Goal: Information Seeking & Learning: Learn about a topic

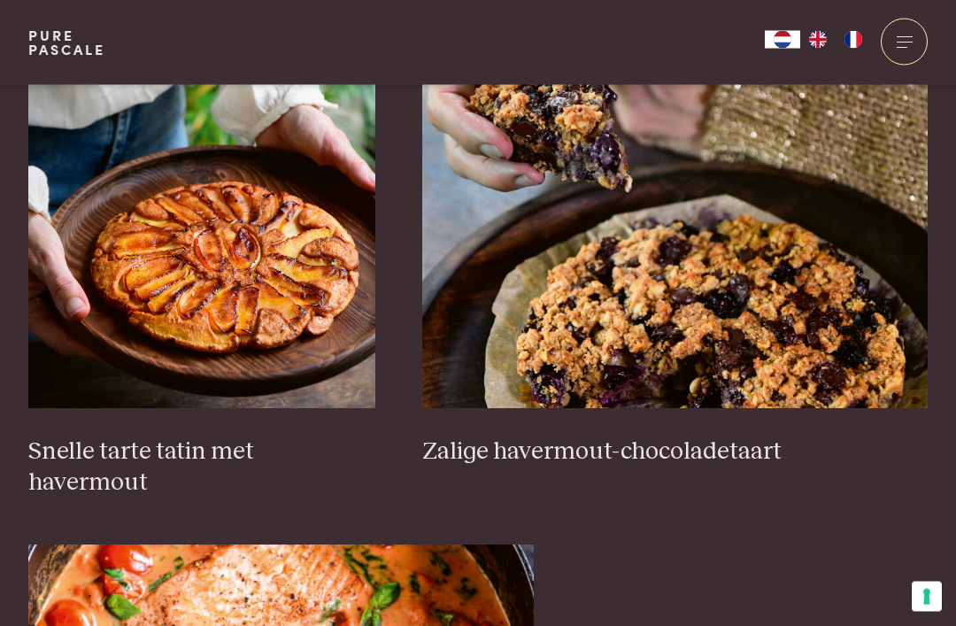
scroll to position [2653, 0]
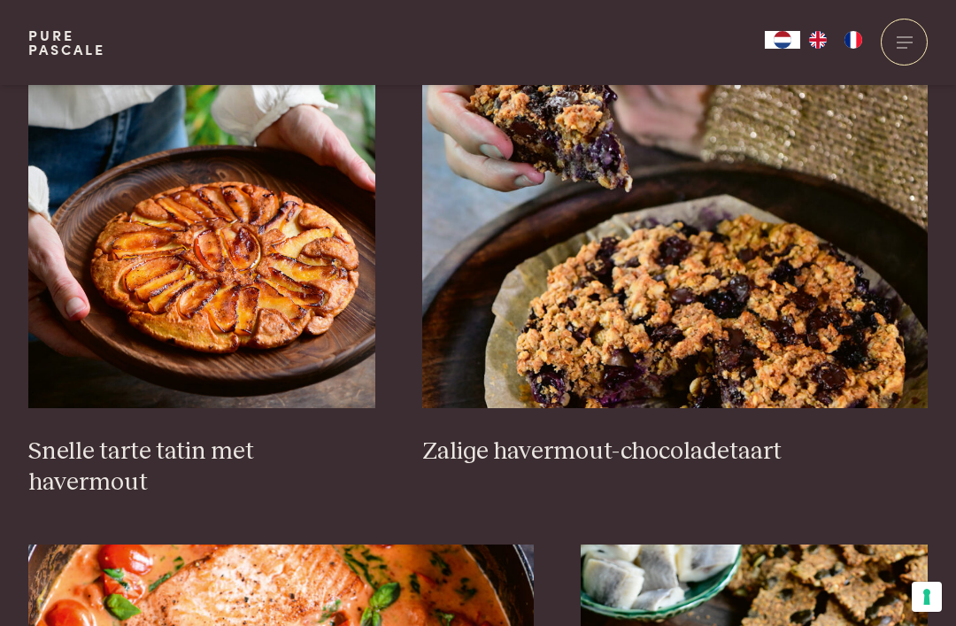
click at [336, 448] on h3 "Snelle tarte tatin met havermout" at bounding box center [201, 466] width 347 height 61
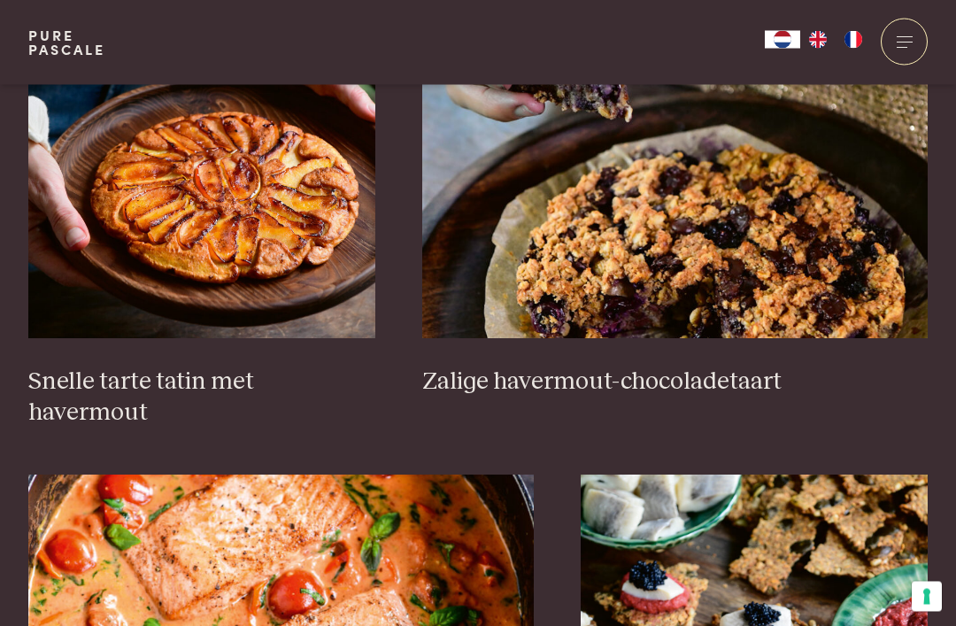
scroll to position [2723, 0]
click at [724, 374] on h3 "Zalige havermout-chocoladetaart" at bounding box center [675, 382] width 506 height 31
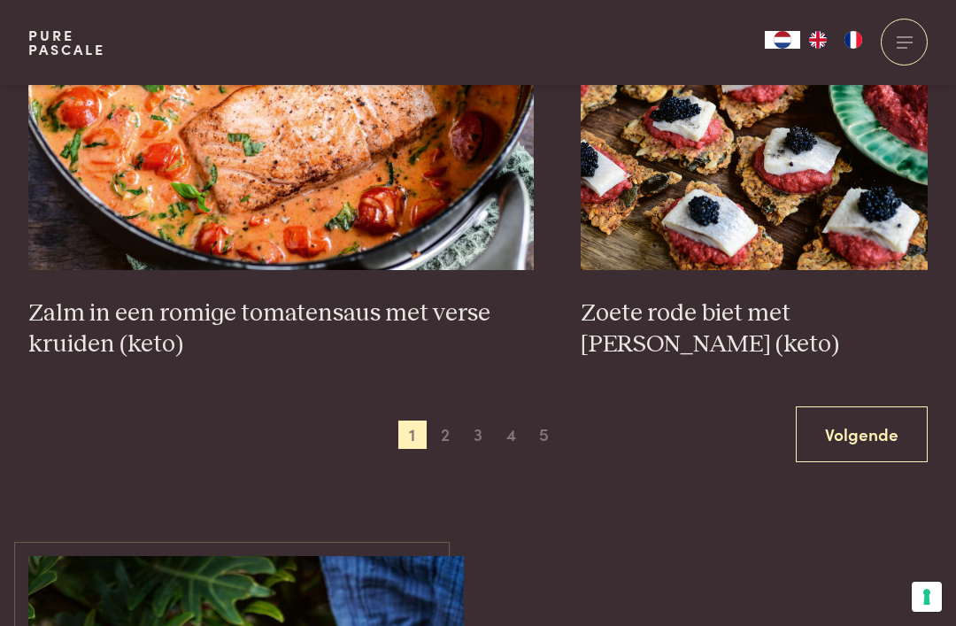
click at [449, 421] on span "2" at bounding box center [445, 435] width 28 height 28
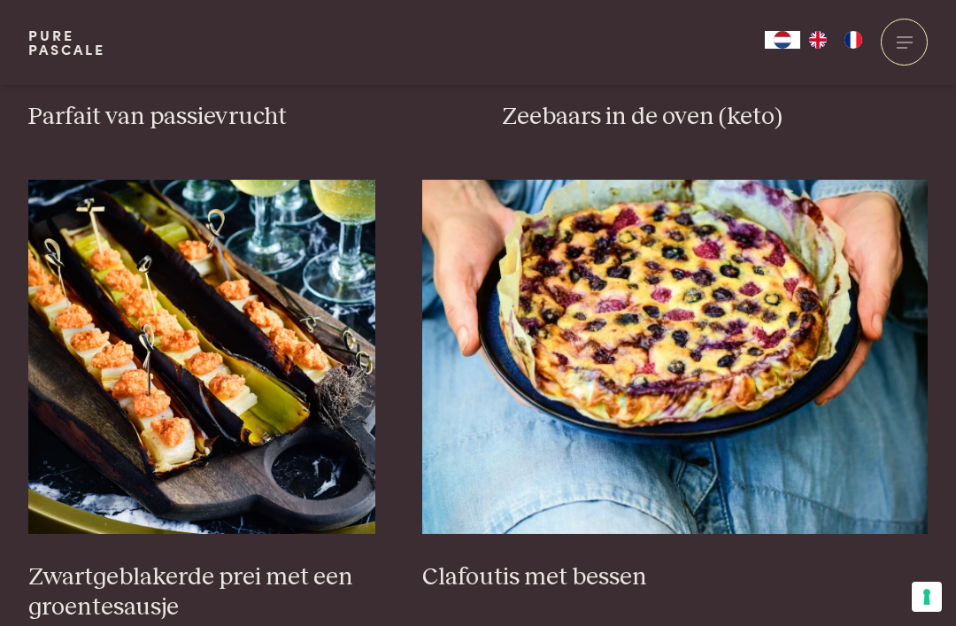
scroll to position [1333, 0]
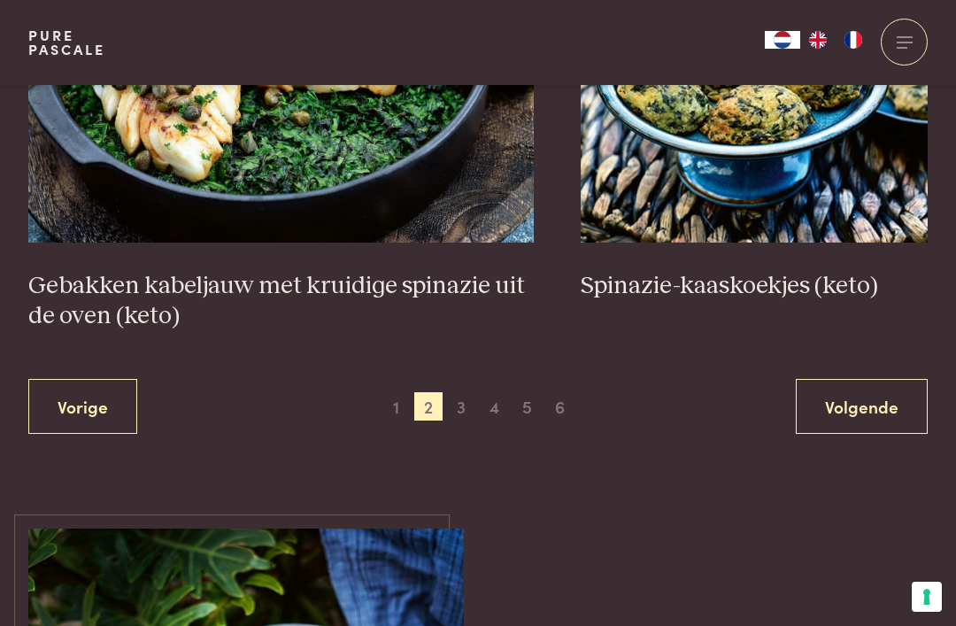
click at [464, 392] on span "3" at bounding box center [461, 406] width 28 height 28
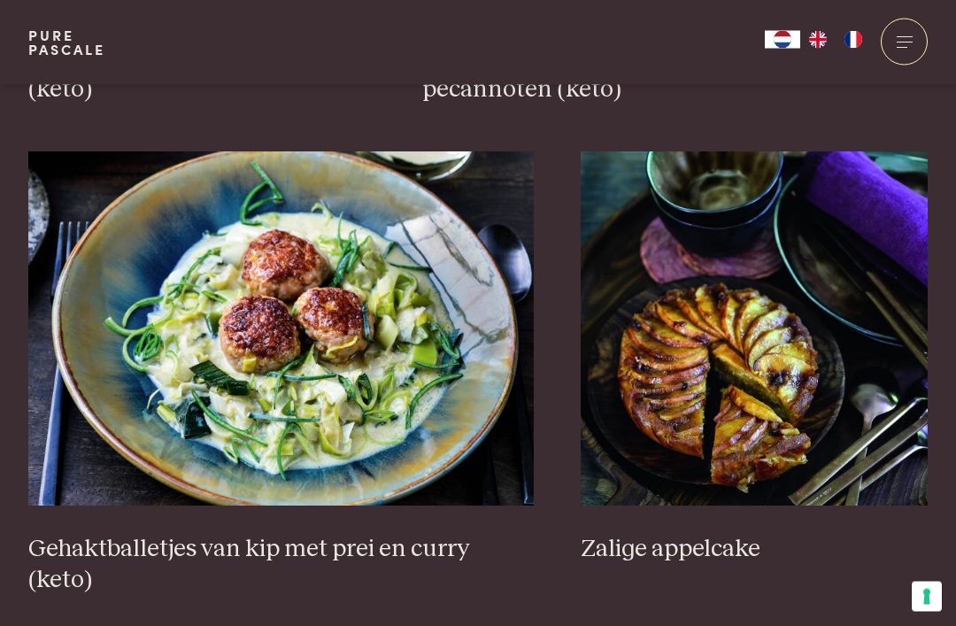
scroll to position [3147, 0]
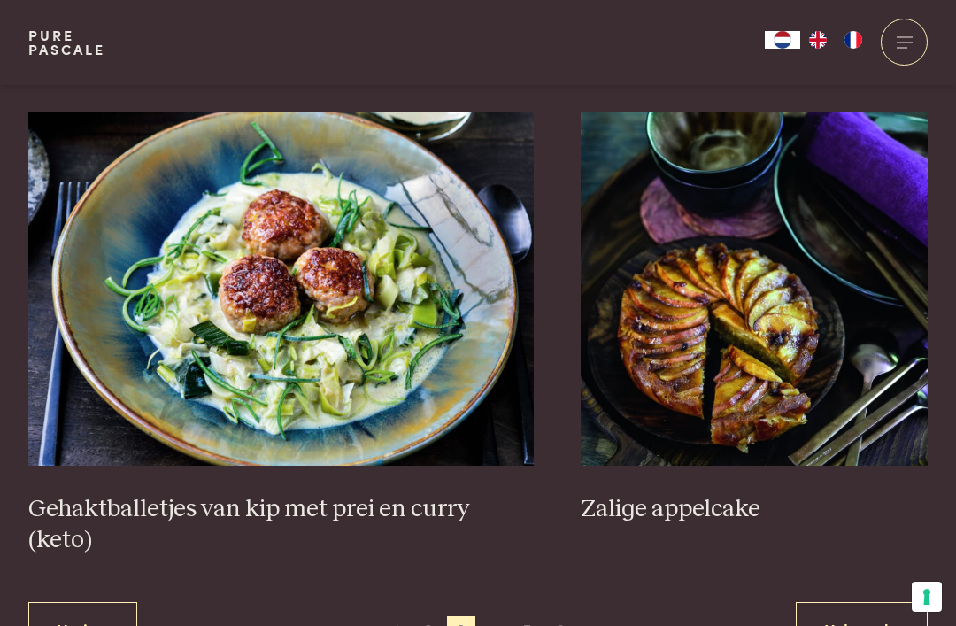
click at [682, 505] on h3 "Zalige appelcake" at bounding box center [754, 509] width 347 height 31
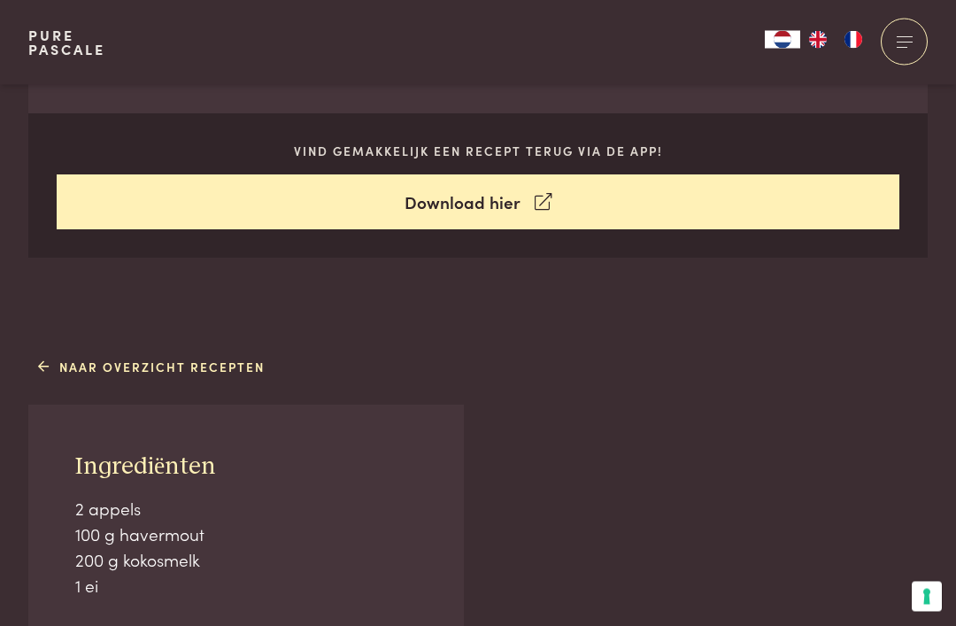
scroll to position [770, 0]
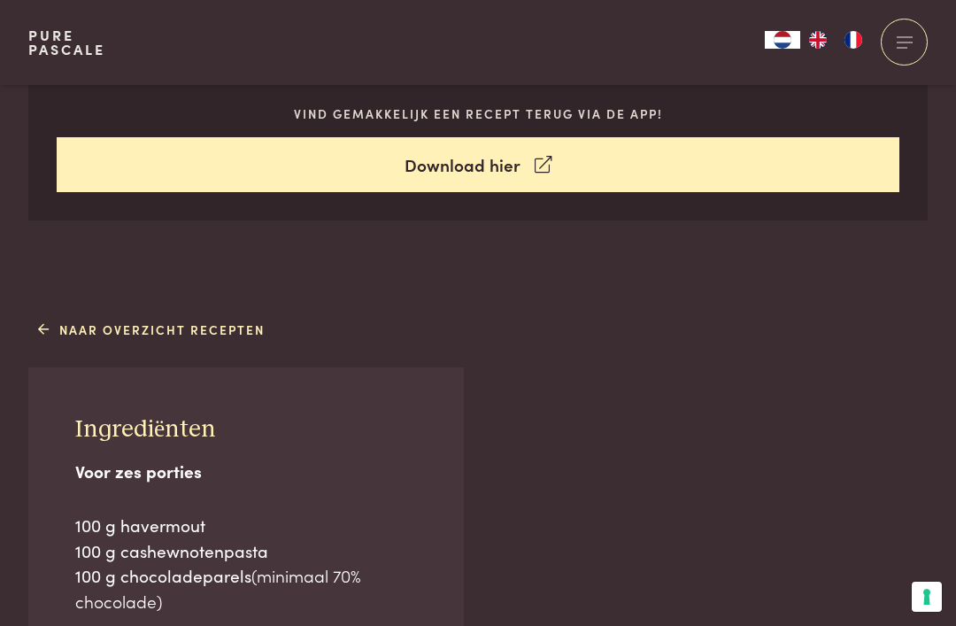
scroll to position [872, 0]
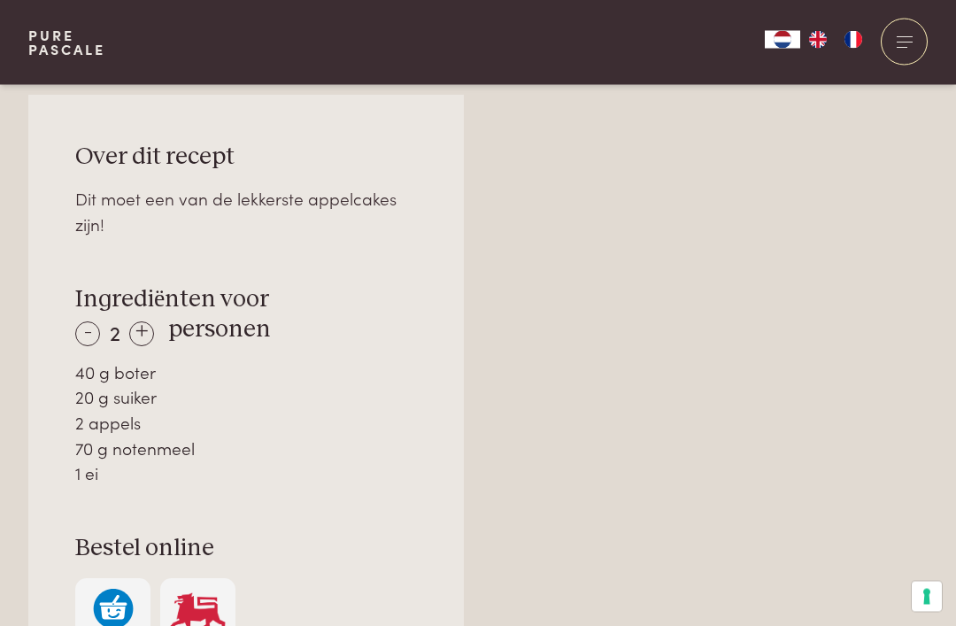
scroll to position [1107, 0]
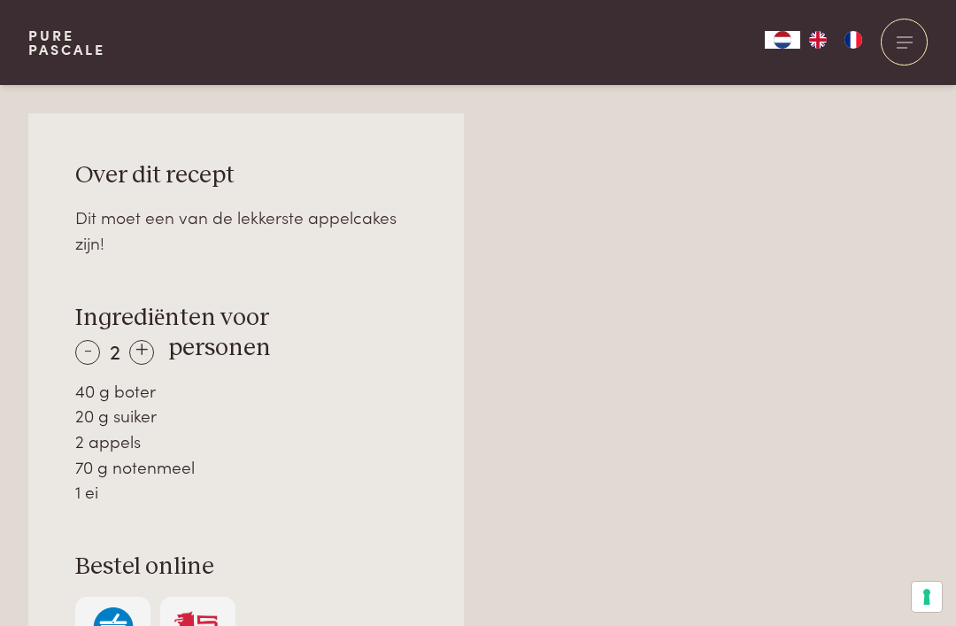
click at [886, 2] on div "Collecties Kitchenware Tableware Bathroom Interior Inspiratie Alles van Collect…" at bounding box center [846, 42] width 163 height 85
